Goal: Find specific page/section: Find specific page/section

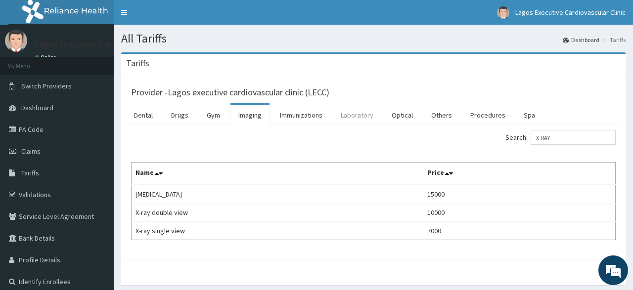
click at [359, 114] on link "Laboratory" at bounding box center [357, 115] width 48 height 21
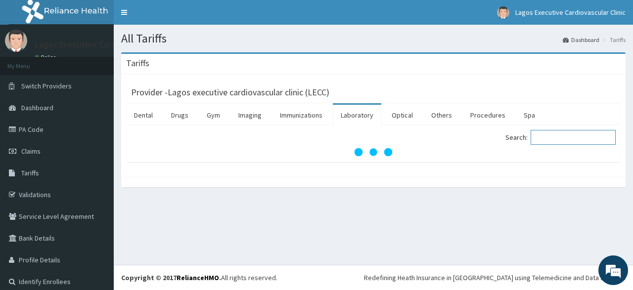
click at [550, 139] on input "Search:" at bounding box center [572, 137] width 85 height 15
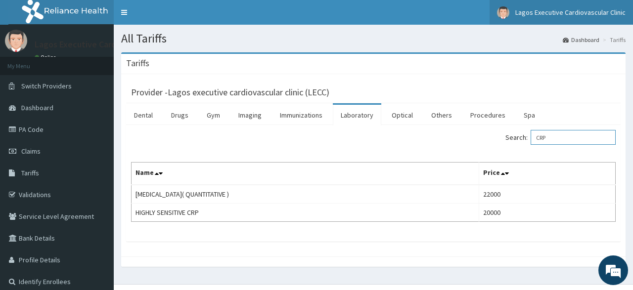
type input "CRP"
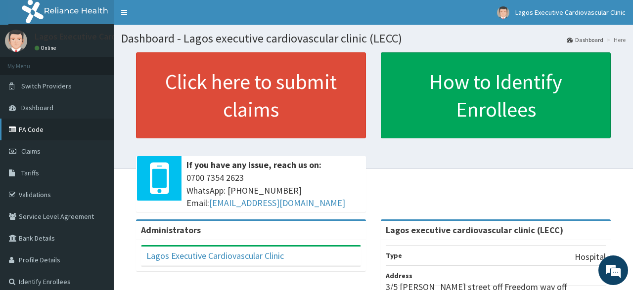
click at [32, 131] on link "PA Code" at bounding box center [57, 130] width 114 height 22
